Goal: Information Seeking & Learning: Learn about a topic

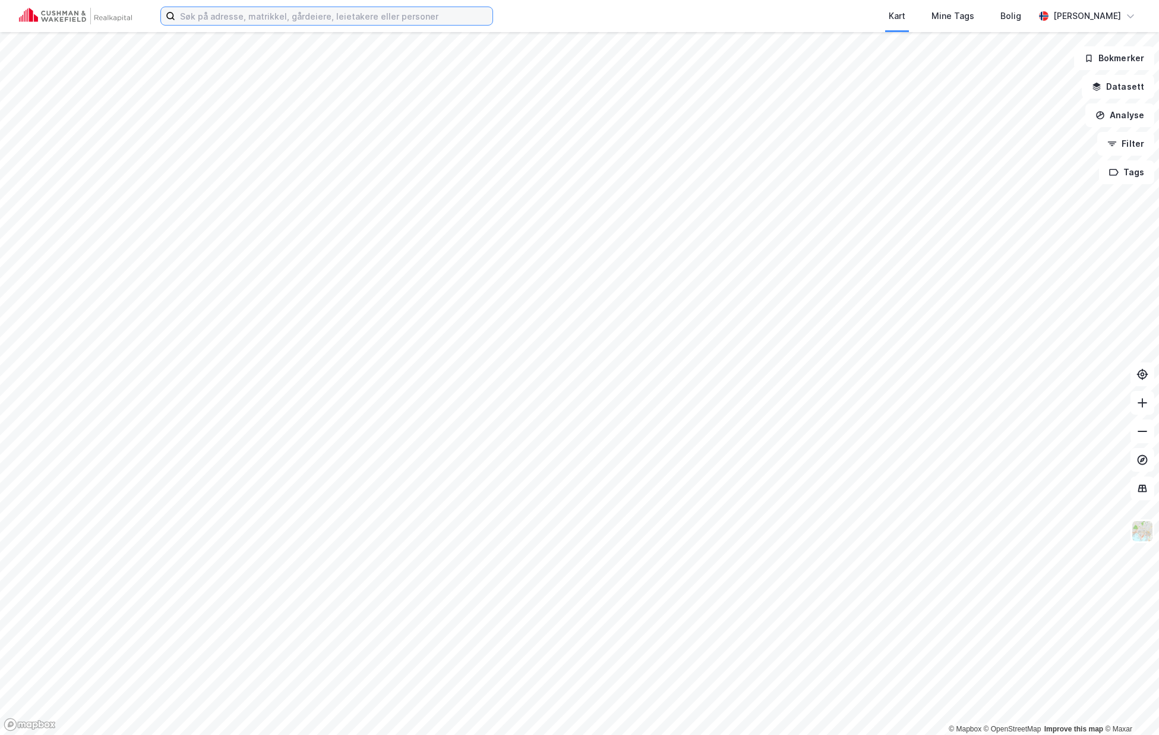
click at [316, 11] on input at bounding box center [333, 16] width 317 height 18
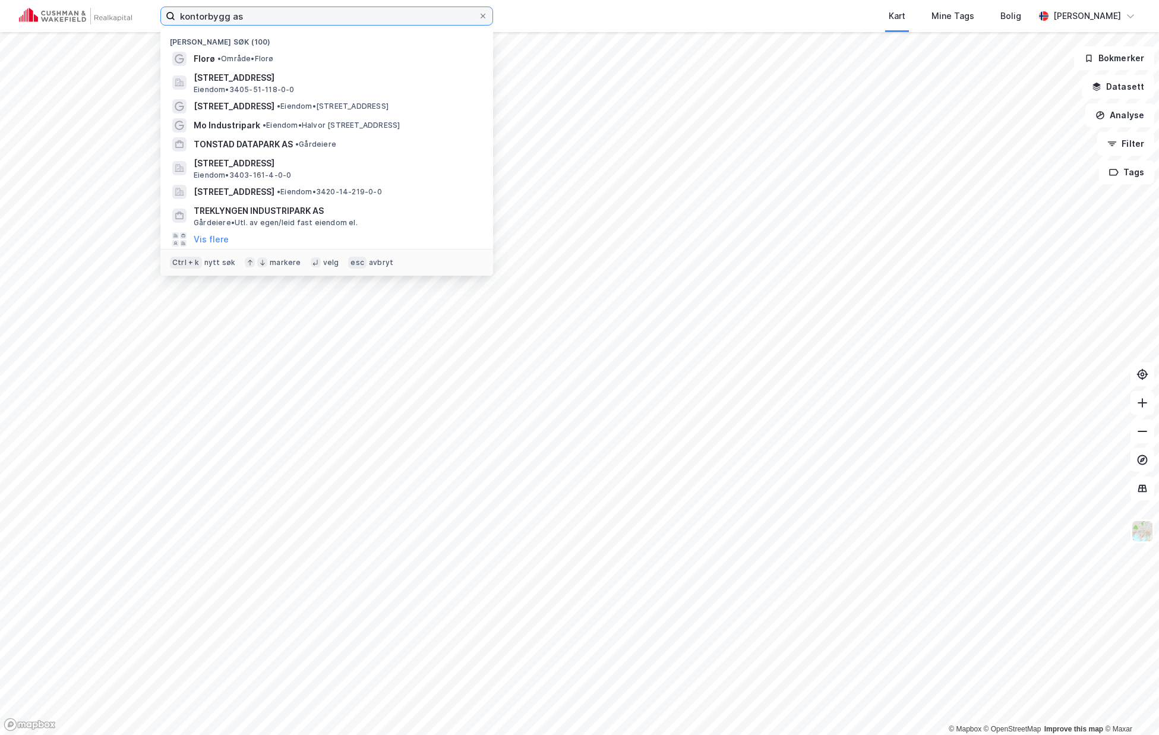
type input "kontorbygg as"
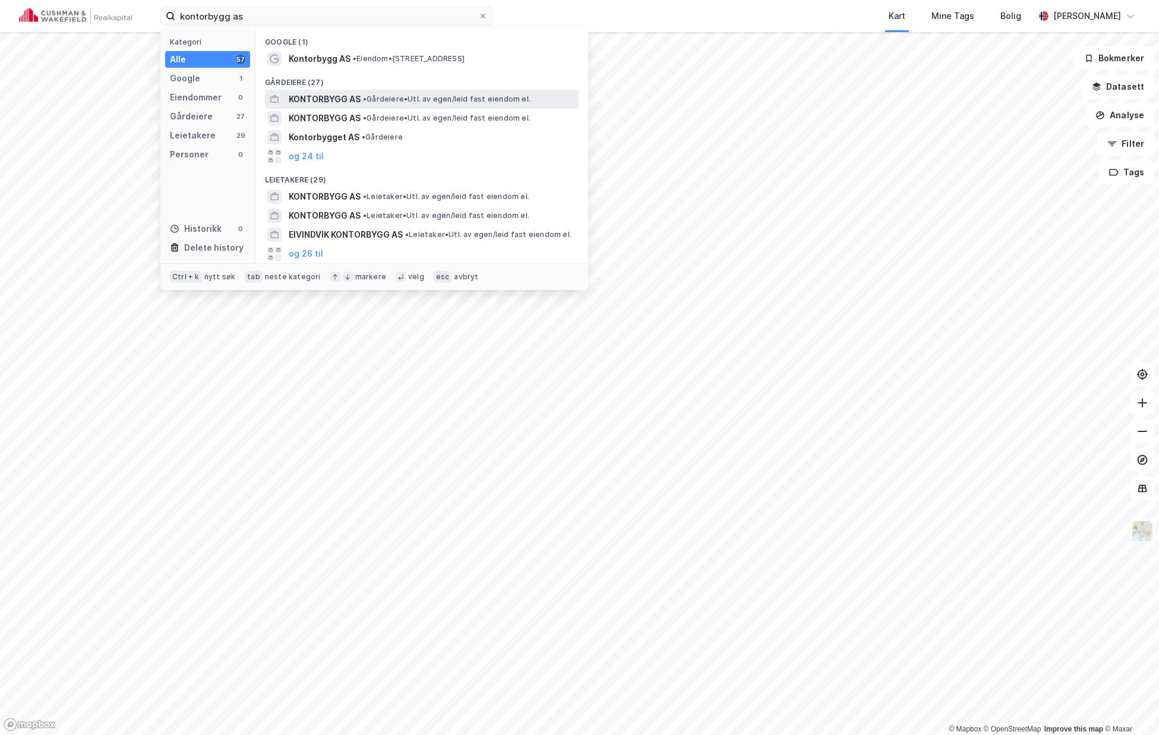
click at [321, 94] on span "KONTORBYGG AS" at bounding box center [325, 99] width 72 height 14
